Goal: Use online tool/utility

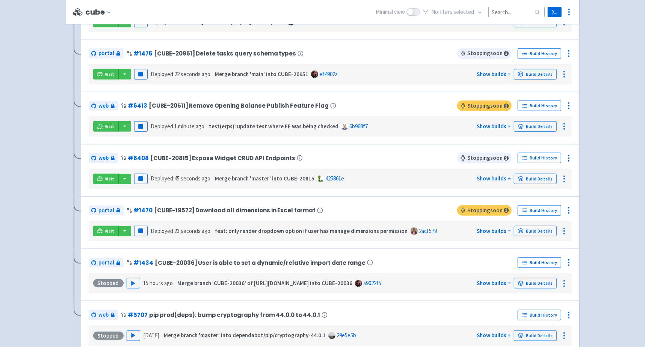
scroll to position [351, 0]
click at [132, 282] on button "Play" at bounding box center [134, 283] width 14 height 11
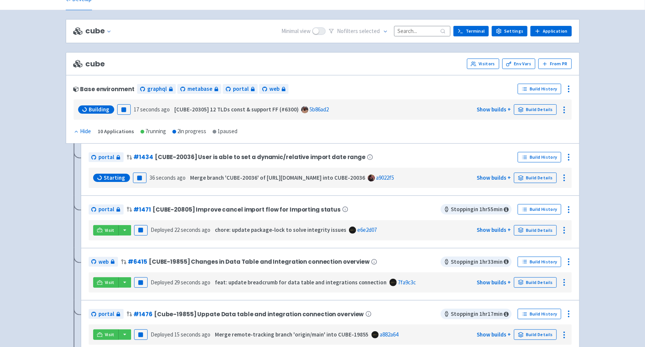
scroll to position [0, 0]
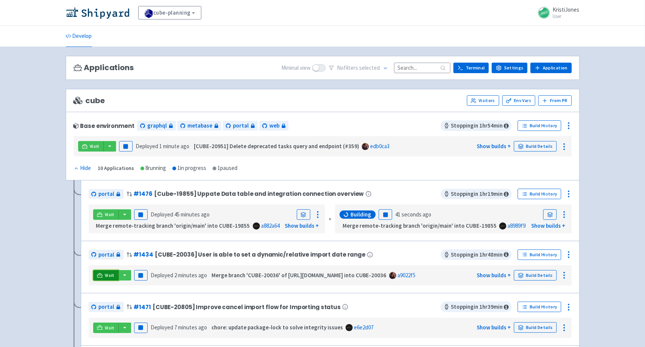
click at [106, 275] on span "Visit" at bounding box center [110, 276] width 10 height 6
click at [105, 273] on span "Visit" at bounding box center [110, 276] width 10 height 6
